Goal: Transaction & Acquisition: Obtain resource

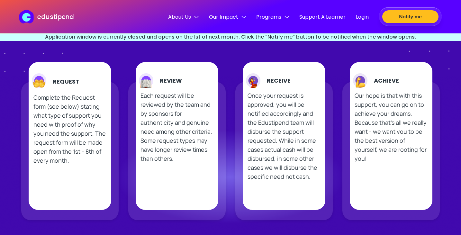
scroll to position [321, 0]
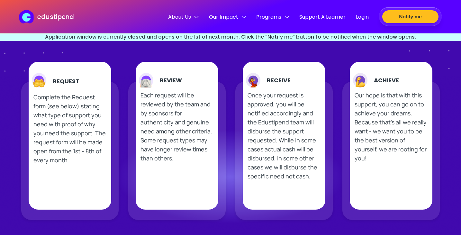
click at [79, 126] on p "Complete the Request form (see below) stating what type of support you need wit…" at bounding box center [69, 129] width 73 height 72
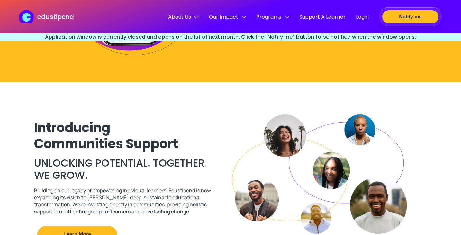
scroll to position [1092, 0]
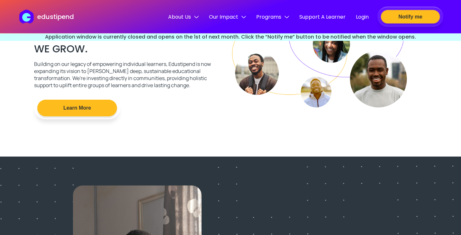
click at [408, 15] on button "Notify me" at bounding box center [410, 16] width 59 height 13
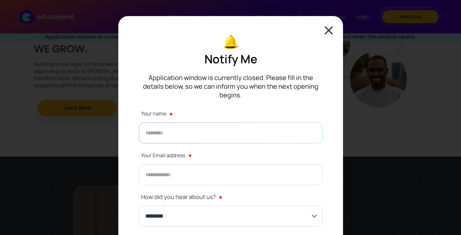
click at [233, 129] on input "text" at bounding box center [230, 132] width 183 height 21
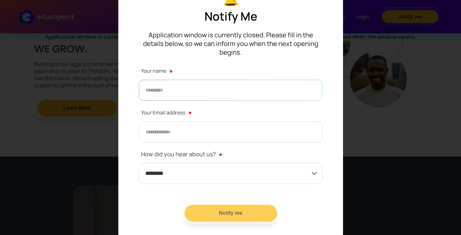
click at [170, 84] on input "text" at bounding box center [230, 90] width 183 height 21
type input "********"
click at [172, 123] on input "email" at bounding box center [230, 131] width 183 height 21
click at [188, 122] on input "**********" at bounding box center [230, 131] width 183 height 21
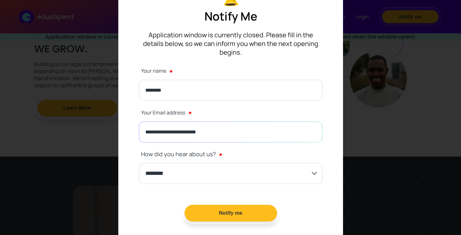
type input "**********"
click at [205, 163] on input "********" at bounding box center [230, 173] width 183 height 21
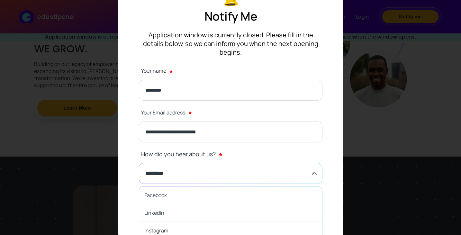
click at [205, 163] on input "********" at bounding box center [230, 173] width 183 height 21
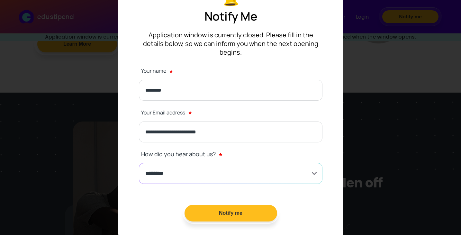
scroll to position [1156, 0]
drag, startPoint x: 237, startPoint y: 207, endPoint x: 238, endPoint y: 185, distance: 21.2
click at [237, 206] on button "Notify me" at bounding box center [230, 213] width 97 height 18
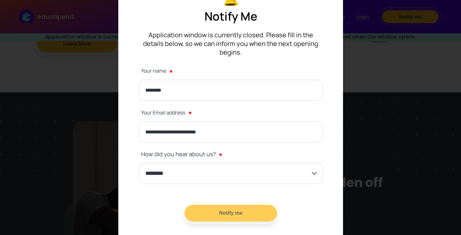
scroll to position [0, 0]
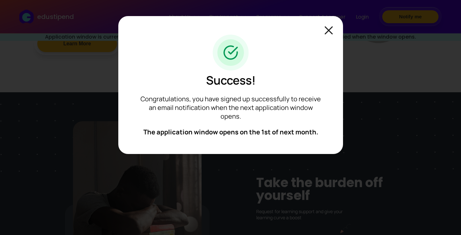
click at [329, 31] on img at bounding box center [328, 30] width 8 height 8
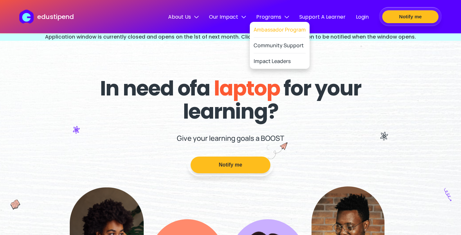
click at [269, 27] on link "Ambassador Program" at bounding box center [279, 30] width 52 height 16
click at [277, 60] on link "Impact Leaders" at bounding box center [271, 60] width 37 height 15
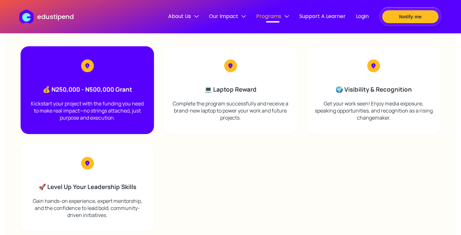
scroll to position [1253, 0]
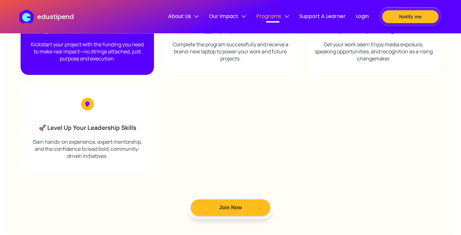
click at [111, 34] on h3 "💰 N250,000 - N500,000 Grant" at bounding box center [87, 30] width 118 height 8
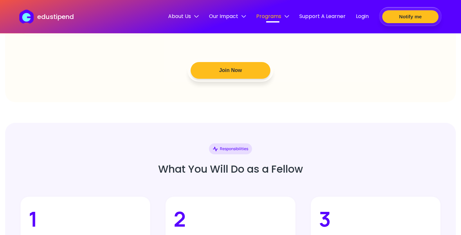
scroll to position [1403, 0]
click at [229, 79] on button "Join Now" at bounding box center [231, 70] width 84 height 18
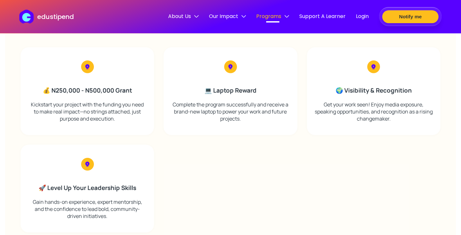
scroll to position [1210, 0]
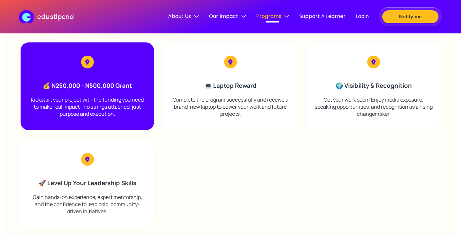
click at [72, 117] on p "Kickstart your project with the funding you need to make real impact—no strings…" at bounding box center [87, 106] width 118 height 21
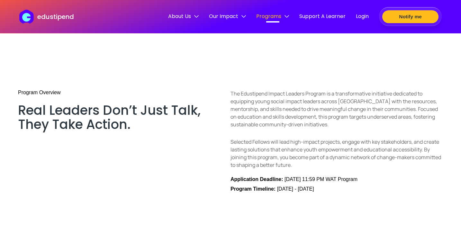
scroll to position [64, 0]
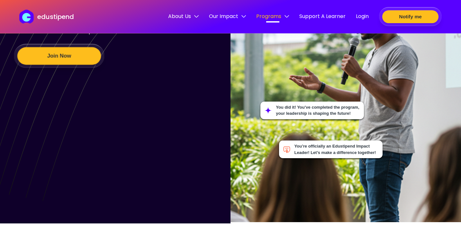
click at [71, 65] on button "Join Now" at bounding box center [59, 56] width 84 height 18
